Goal: Obtain resource: Download file/media

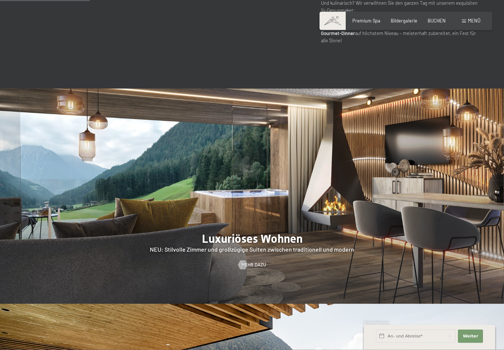
scroll to position [557, 0]
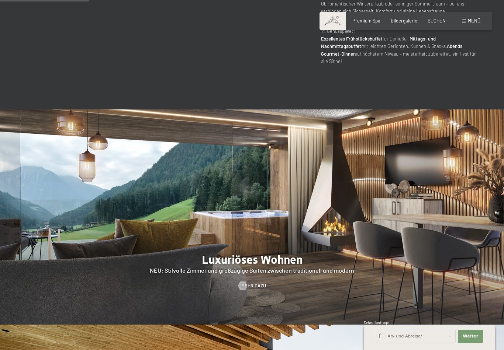
click at [470, 20] on span "Menü" at bounding box center [474, 21] width 13 height 6
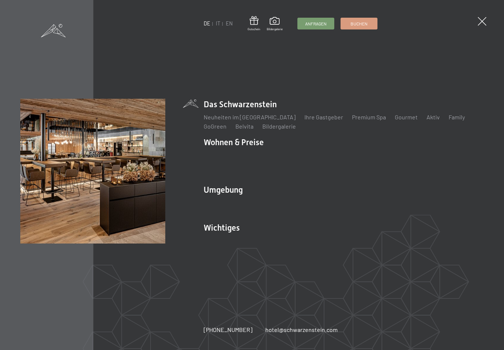
click at [244, 130] on link "Belvita" at bounding box center [244, 126] width 18 height 7
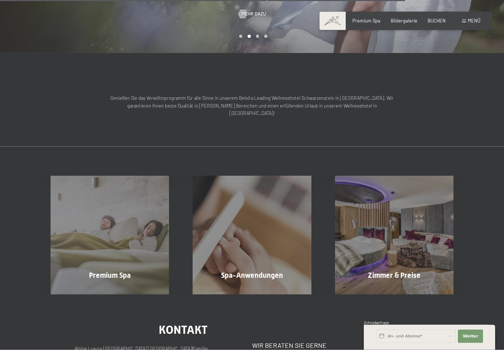
scroll to position [797, 0]
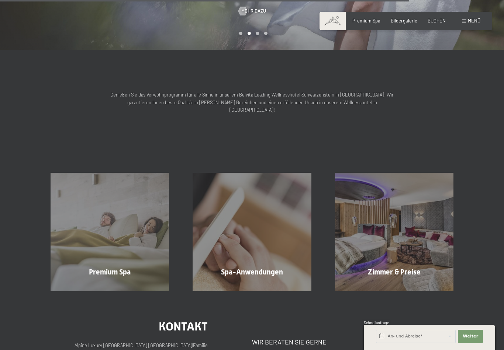
click at [268, 208] on div "Spa-Anwendungen Mehr erfahren" at bounding box center [252, 232] width 142 height 118
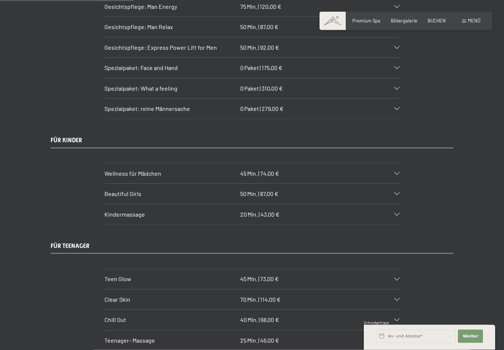
scroll to position [1231, 0]
click at [399, 172] on icon at bounding box center [397, 173] width 6 height 3
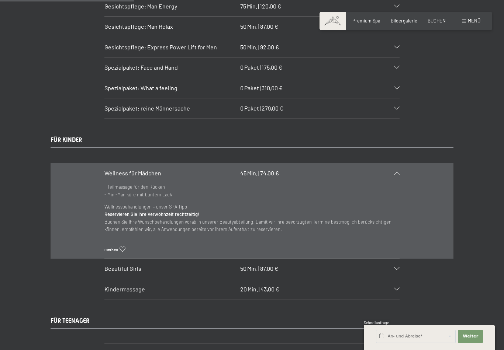
click at [399, 172] on icon at bounding box center [397, 173] width 6 height 3
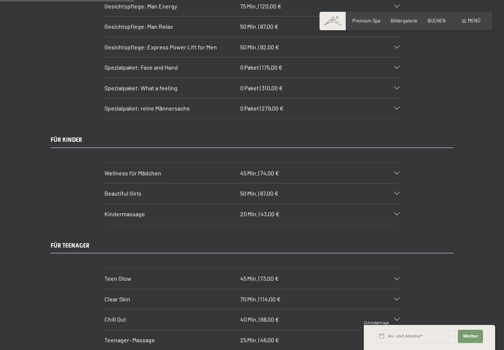
click at [399, 185] on div "Beautiful Girls 50 Min. | 87,00 €" at bounding box center [251, 194] width 295 height 20
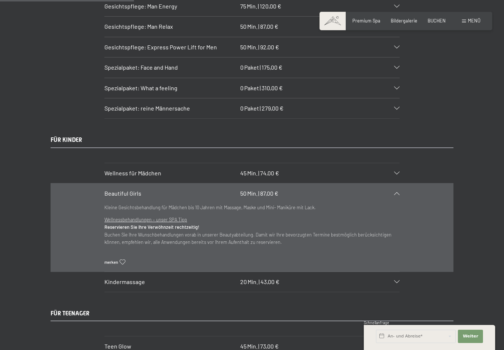
click at [399, 192] on icon at bounding box center [397, 193] width 6 height 3
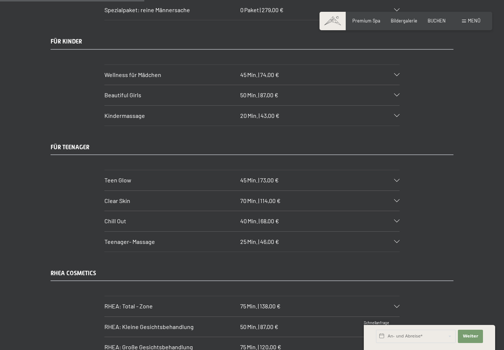
scroll to position [1338, 0]
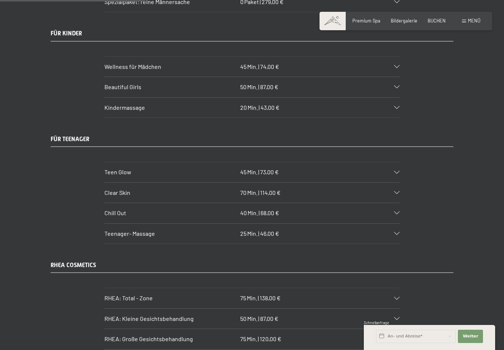
click at [398, 171] on icon at bounding box center [397, 172] width 6 height 3
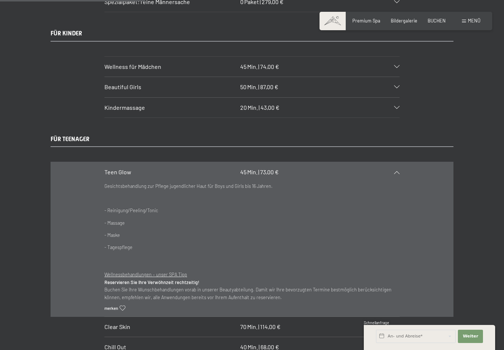
click at [393, 171] on div at bounding box center [393, 172] width 13 height 3
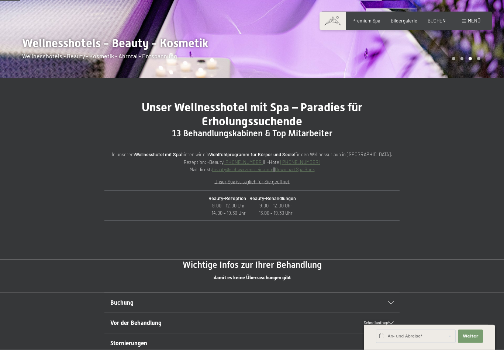
scroll to position [185, 0]
click at [302, 172] on link "Download Spa Book" at bounding box center [295, 169] width 40 height 6
